Goal: Task Accomplishment & Management: Use online tool/utility

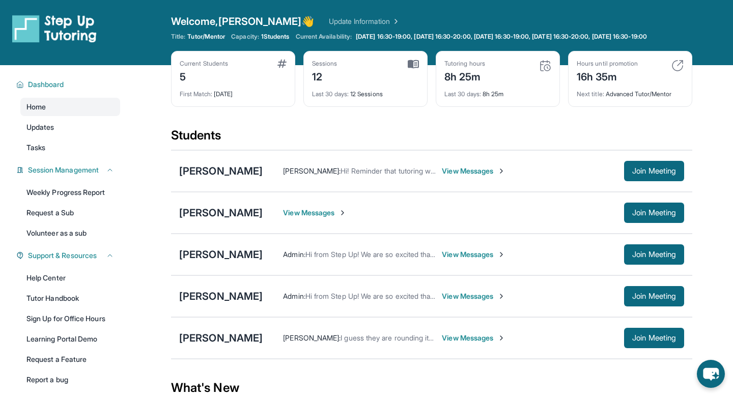
click at [472, 78] on div "8h 25m" at bounding box center [464, 76] width 41 height 16
click at [537, 77] on div "Tutoring hours 8h 25m" at bounding box center [497, 72] width 107 height 24
click at [543, 72] on img at bounding box center [545, 66] width 12 height 12
click at [414, 69] on img at bounding box center [412, 64] width 11 height 9
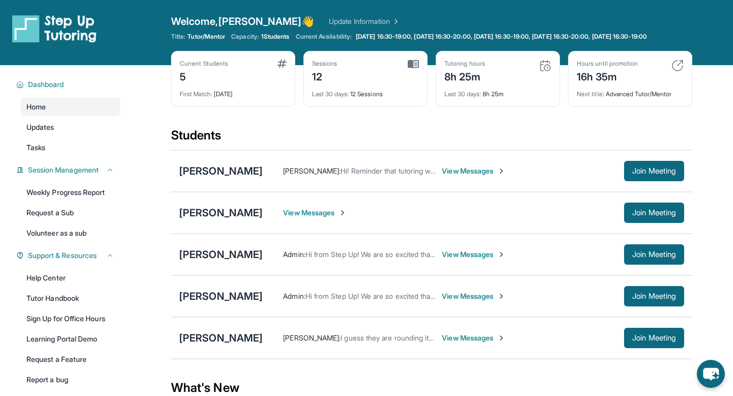
click at [356, 98] on div "Last 30 days : 12 Sessions" at bounding box center [365, 91] width 107 height 14
click at [317, 84] on div "12" at bounding box center [324, 76] width 25 height 16
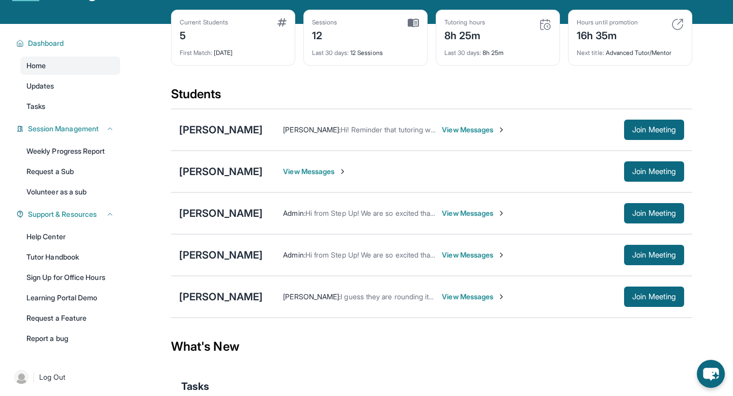
scroll to position [42, 0]
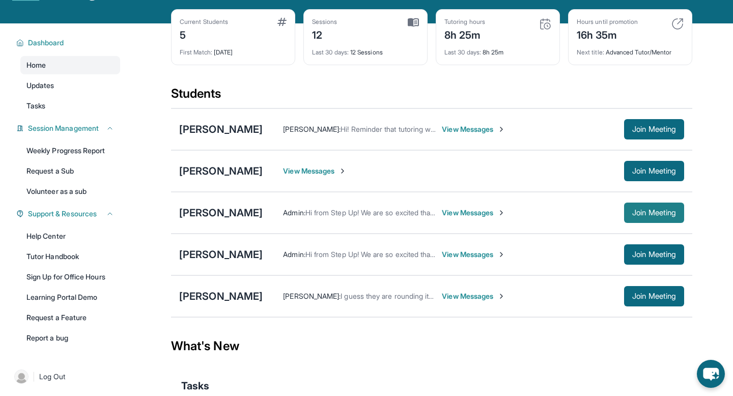
click at [635, 216] on span "Join Meeting" at bounding box center [654, 213] width 44 height 6
